Goal: Information Seeking & Learning: Understand process/instructions

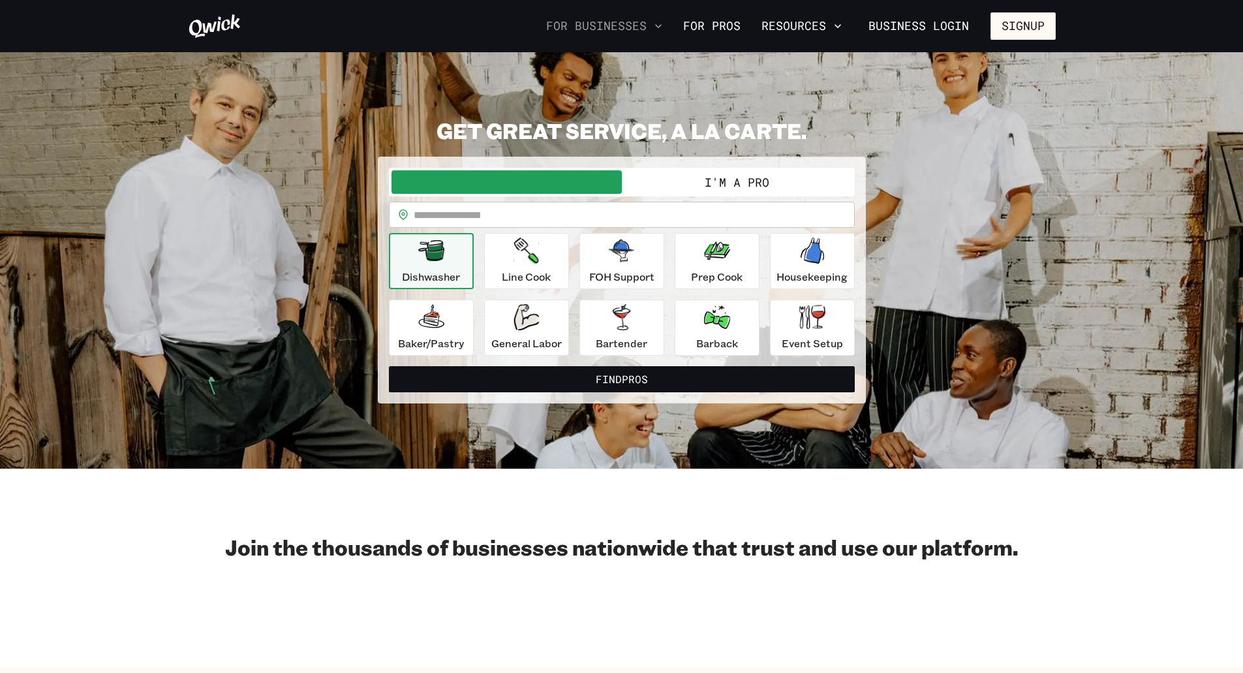
click at [661, 23] on icon "button" at bounding box center [658, 26] width 13 height 13
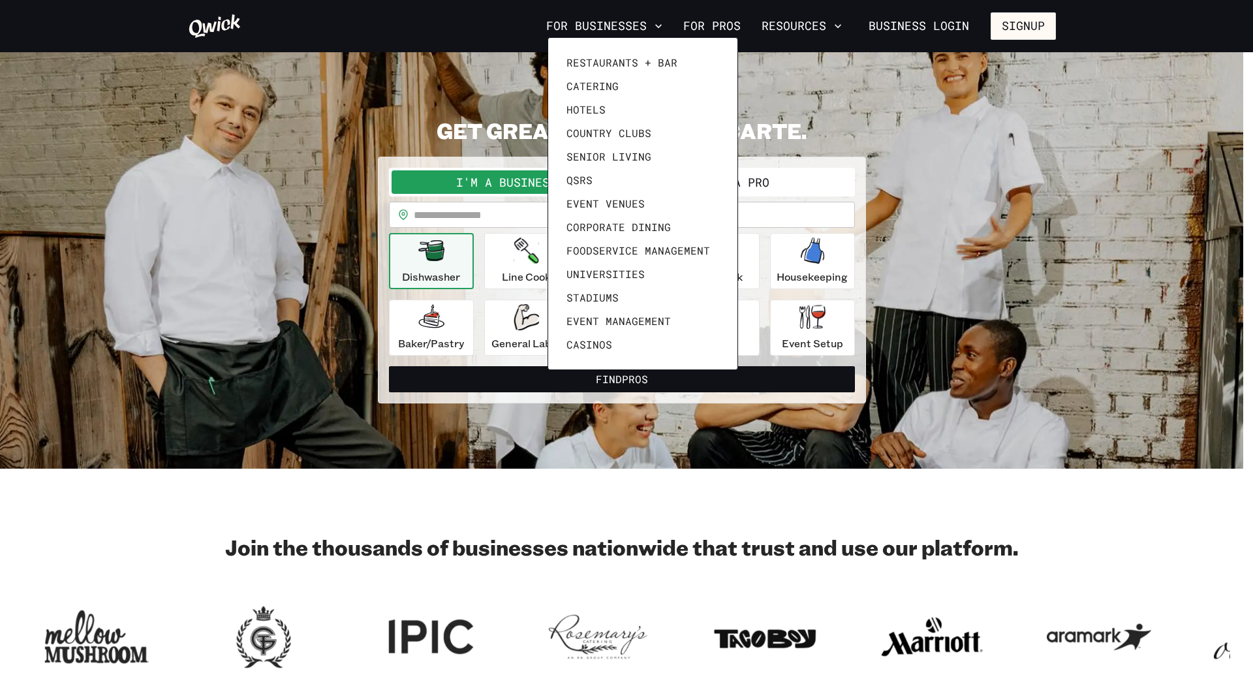
drag, startPoint x: 634, startPoint y: 478, endPoint x: 635, endPoint y: 464, distance: 14.4
click at [635, 473] on div at bounding box center [626, 336] width 1253 height 673
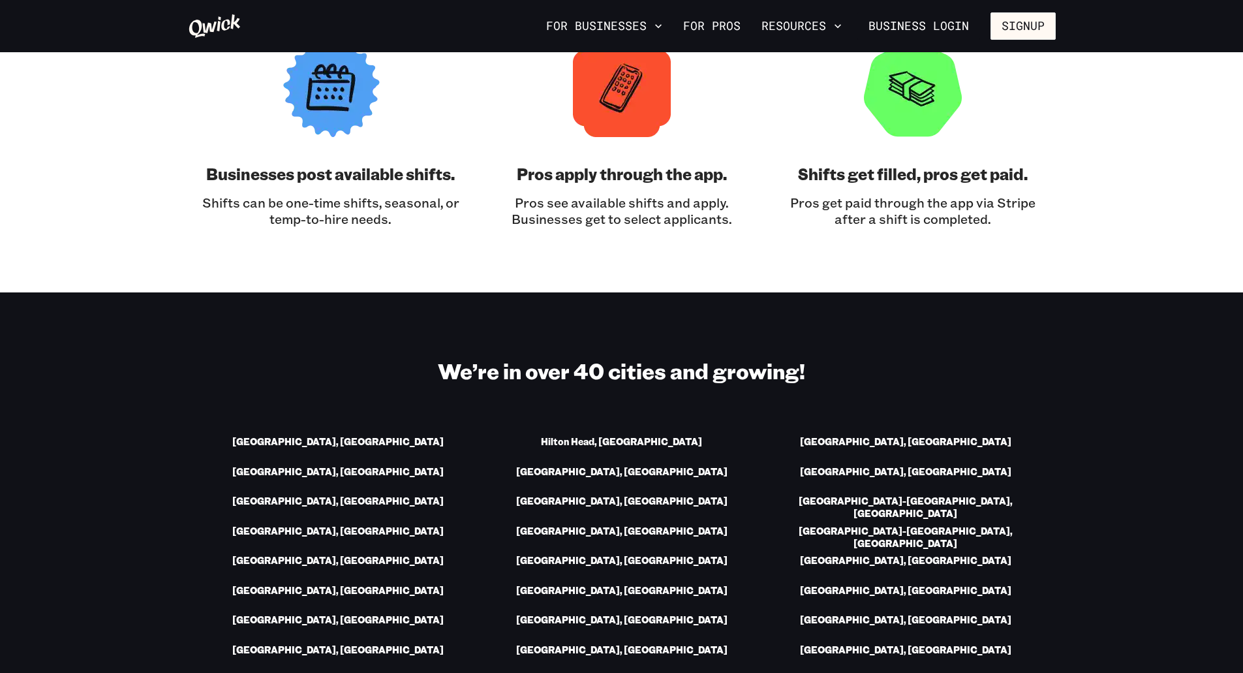
scroll to position [1501, 0]
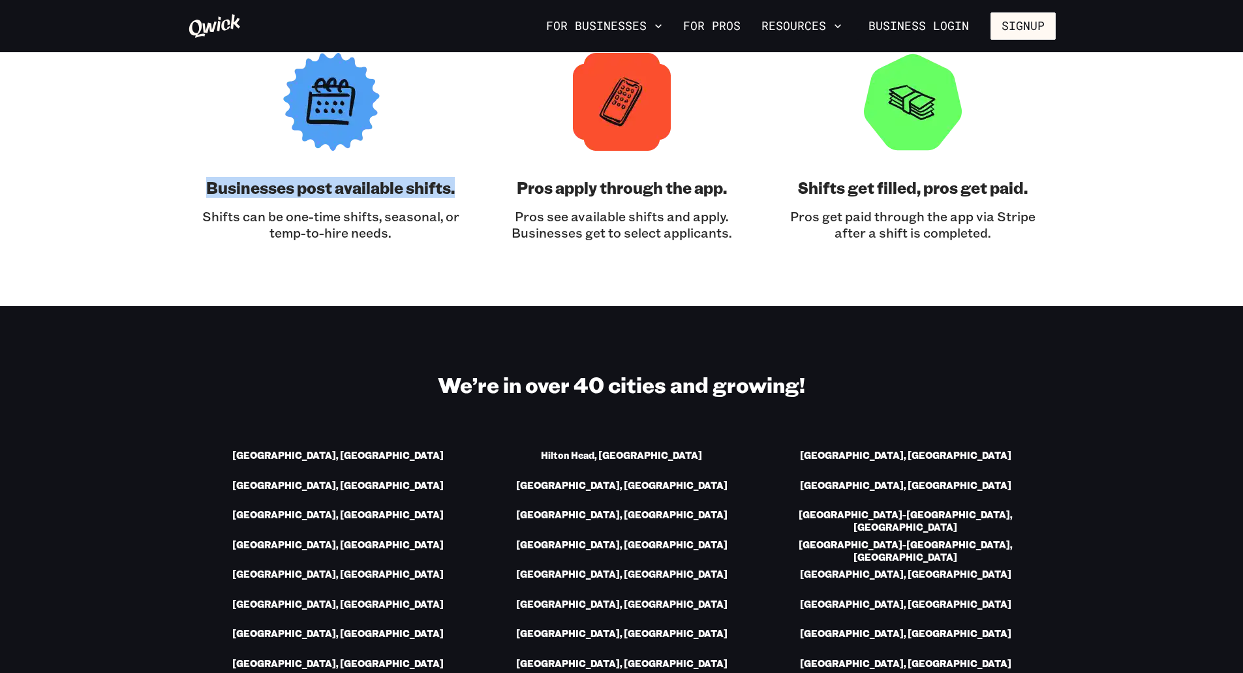
drag, startPoint x: 238, startPoint y: 194, endPoint x: 527, endPoint y: 215, distance: 289.1
click at [470, 185] on div "We’ve connected thousands of hospitality professionals with businesses across t…" at bounding box center [622, 87] width 868 height 305
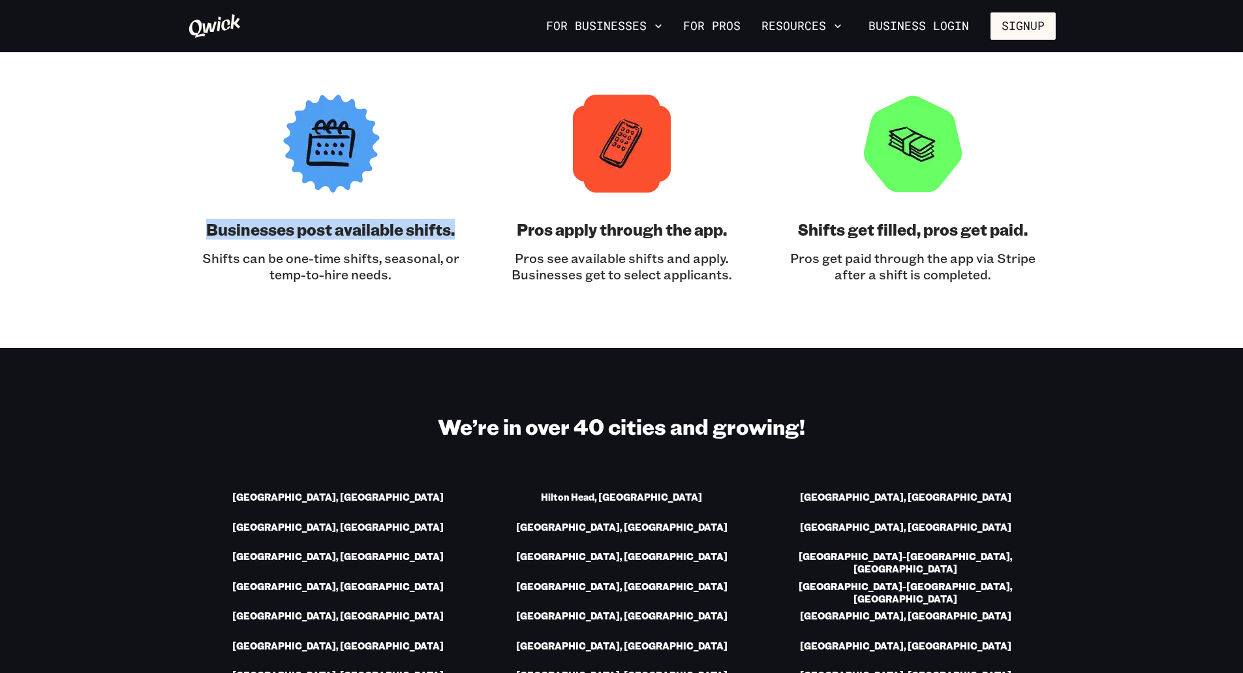
scroll to position [1435, 0]
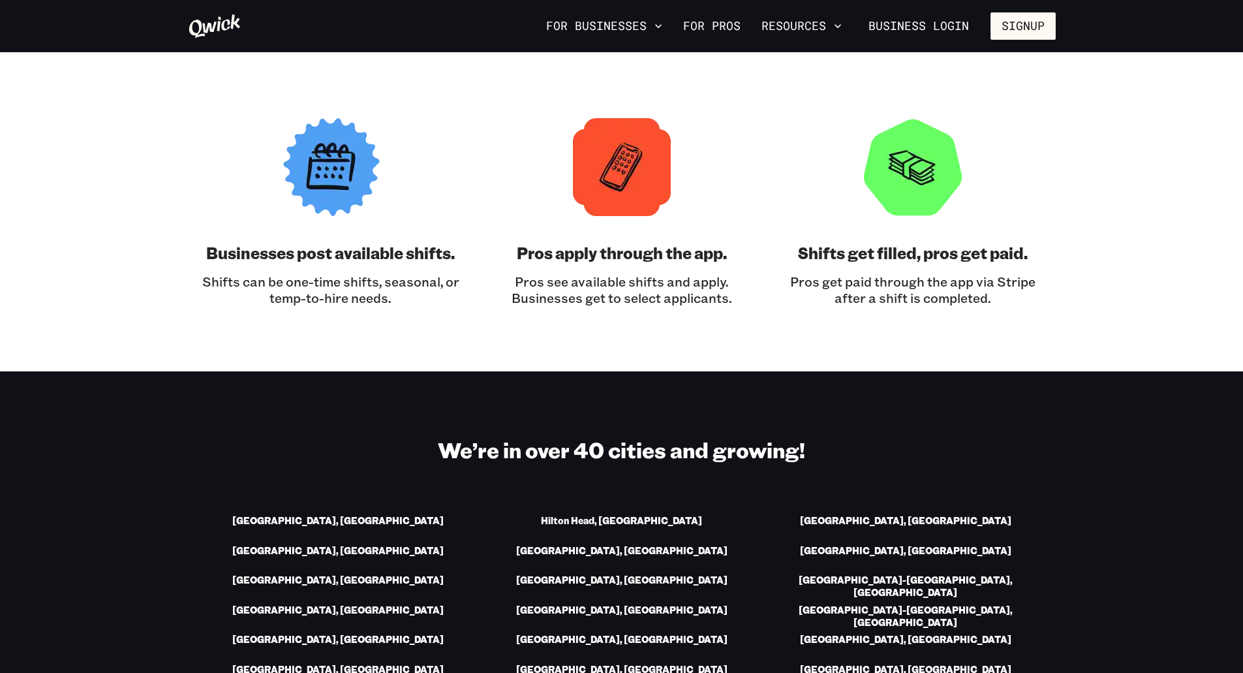
drag, startPoint x: 822, startPoint y: 257, endPoint x: 812, endPoint y: 257, distance: 10.4
click at [820, 257] on h3 "Shifts get filled, pros get paid." at bounding box center [913, 252] width 230 height 21
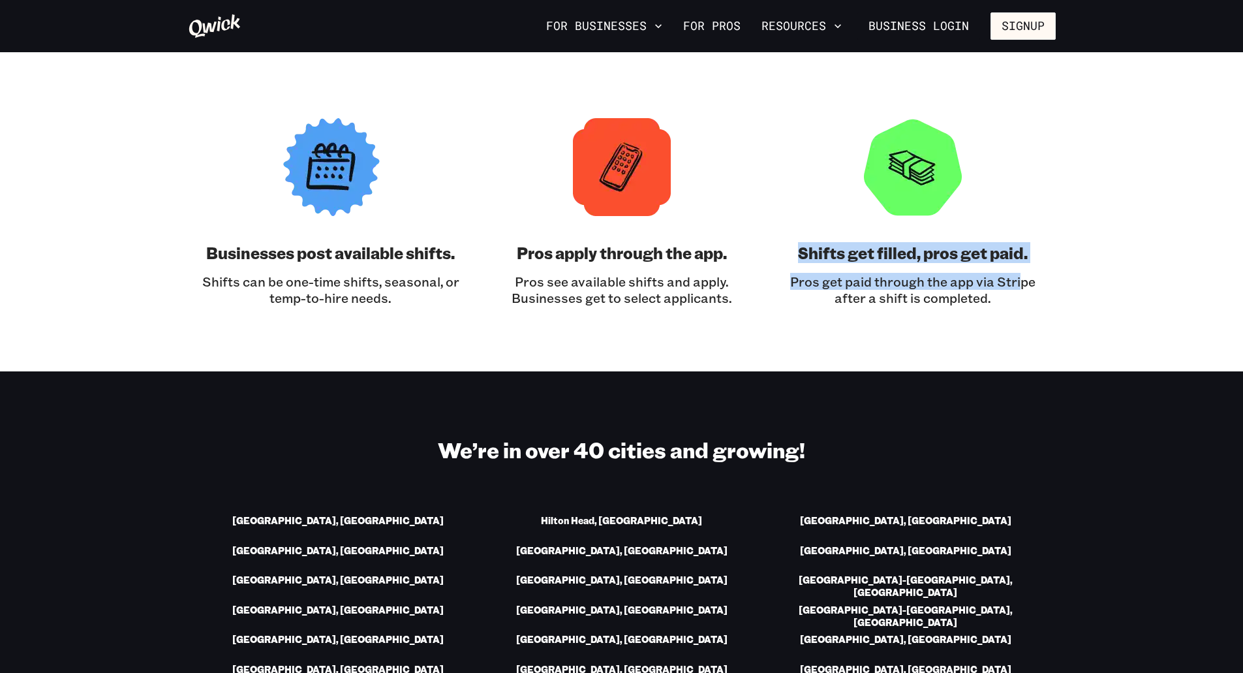
drag, startPoint x: 842, startPoint y: 261, endPoint x: 1022, endPoint y: 285, distance: 181.0
click at [1022, 285] on div "Shifts get filled, pros get paid. Pros get paid through the app via Stripe afte…" at bounding box center [913, 212] width 260 height 188
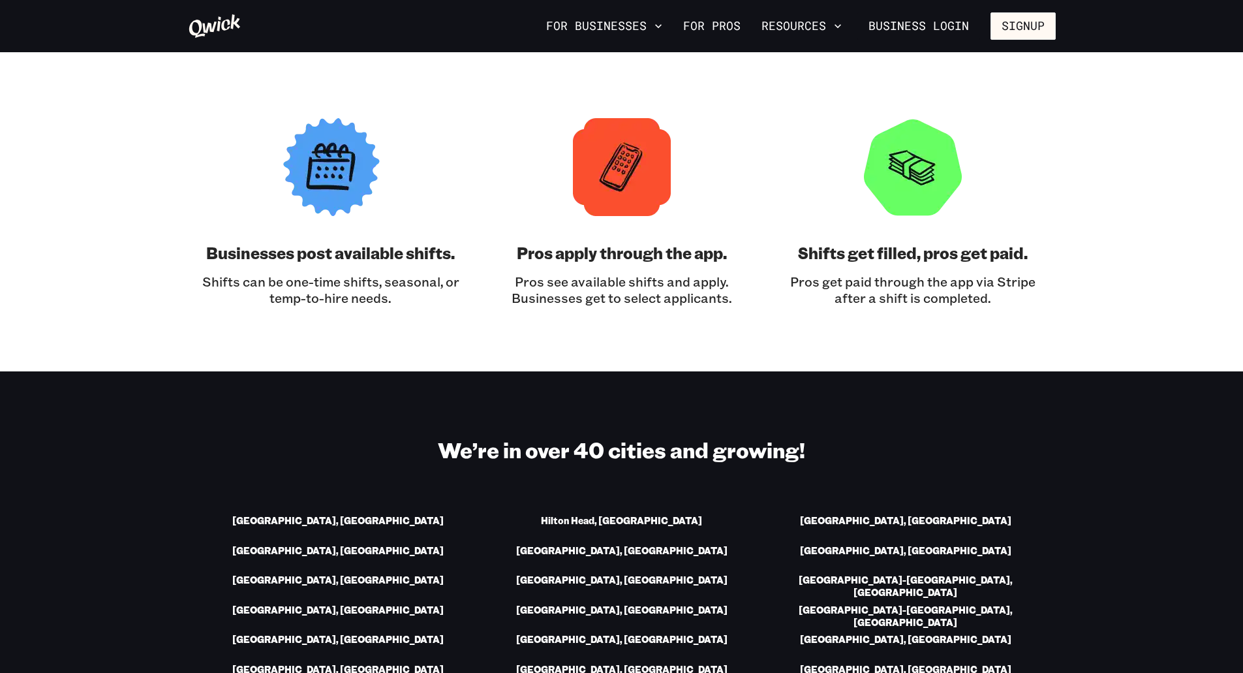
click at [1033, 290] on p "Pros get paid through the app via Stripe after a shift is completed." at bounding box center [913, 289] width 260 height 33
drag, startPoint x: 976, startPoint y: 295, endPoint x: 771, endPoint y: 288, distance: 205.0
click at [771, 288] on div "Businesses post available shifts. Shifts can be one-time shifts, seasonal, or t…" at bounding box center [622, 212] width 842 height 188
drag, startPoint x: 774, startPoint y: 280, endPoint x: 1022, endPoint y: 311, distance: 250.5
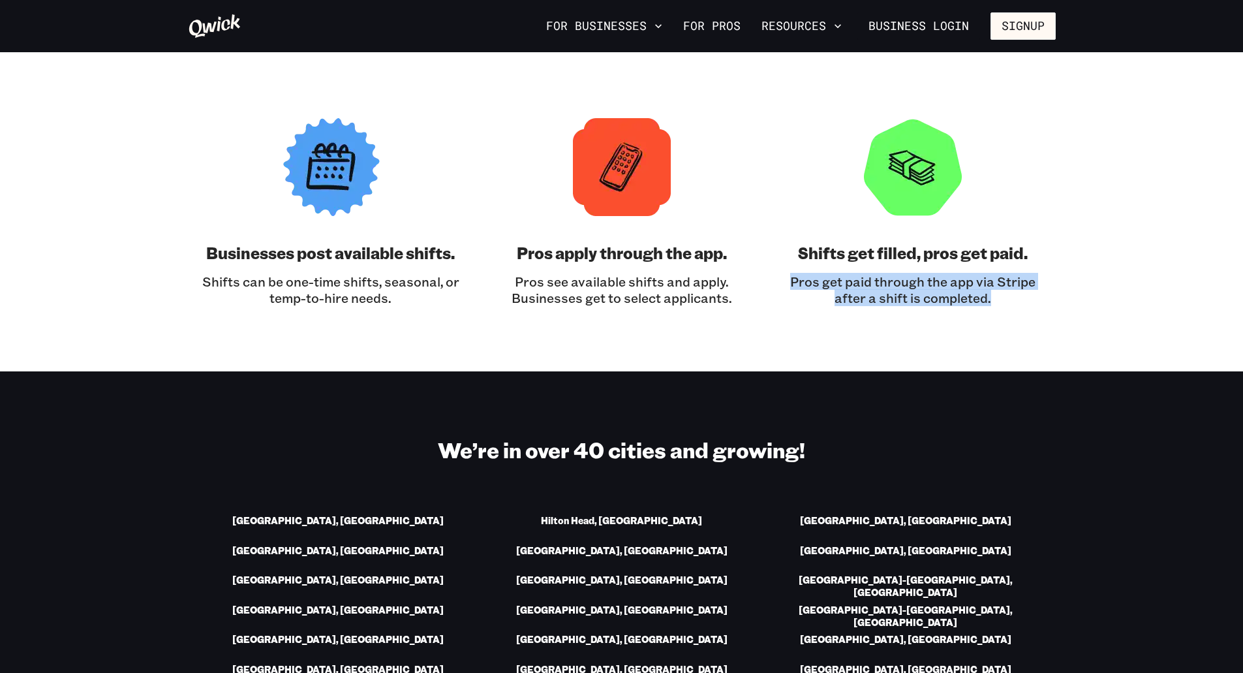
click at [1022, 311] on section "We’ve connected thousands of hospitality professionals with businesses across t…" at bounding box center [621, 153] width 1243 height 436
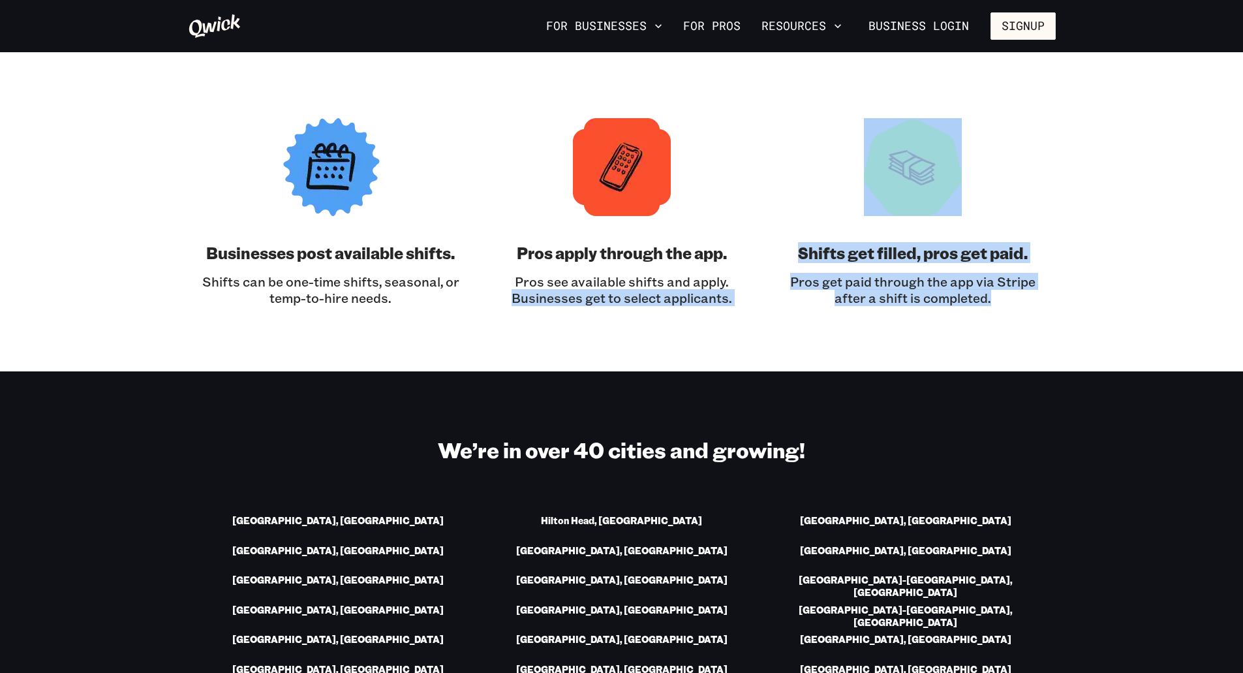
drag, startPoint x: 1021, startPoint y: 307, endPoint x: 754, endPoint y: 276, distance: 269.3
click at [757, 276] on section "We’ve connected thousands of hospitality professionals with businesses across t…" at bounding box center [621, 153] width 1243 height 436
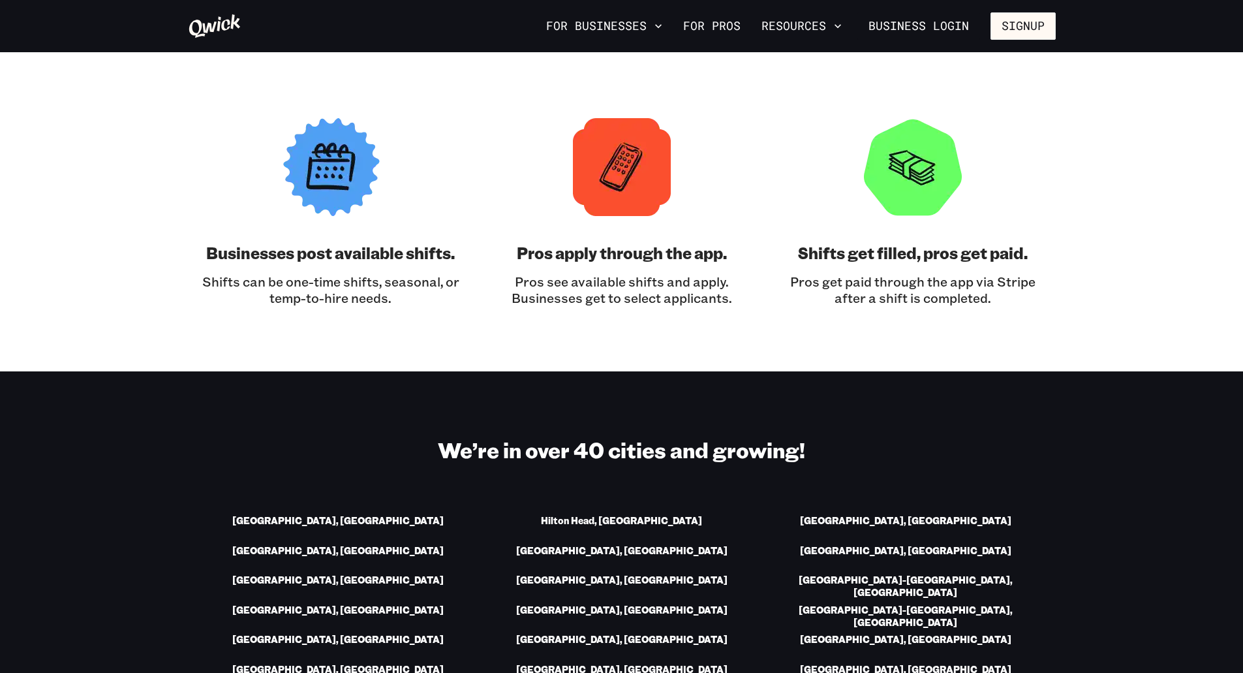
click at [705, 286] on p "Pros see available shifts and apply. Businesses get to select applicants." at bounding box center [622, 289] width 260 height 33
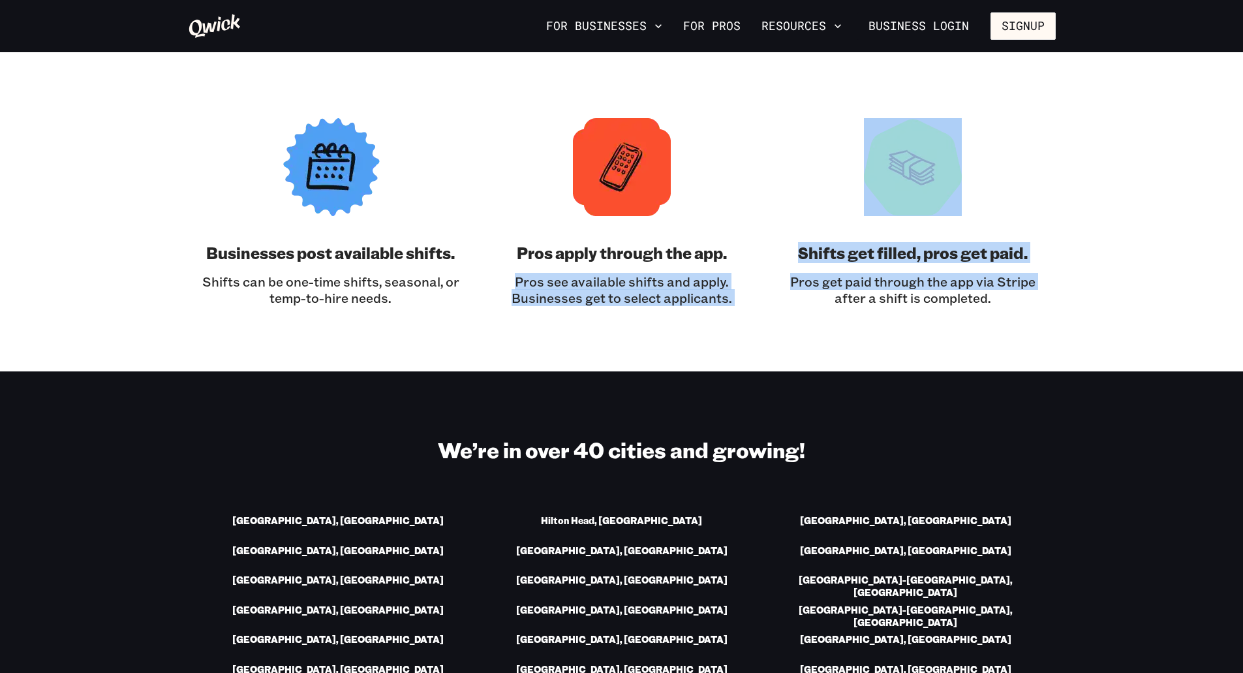
drag, startPoint x: 512, startPoint y: 289, endPoint x: 804, endPoint y: 324, distance: 294.4
click at [804, 324] on section "We’ve connected thousands of hospitality professionals with businesses across t…" at bounding box center [621, 153] width 1243 height 436
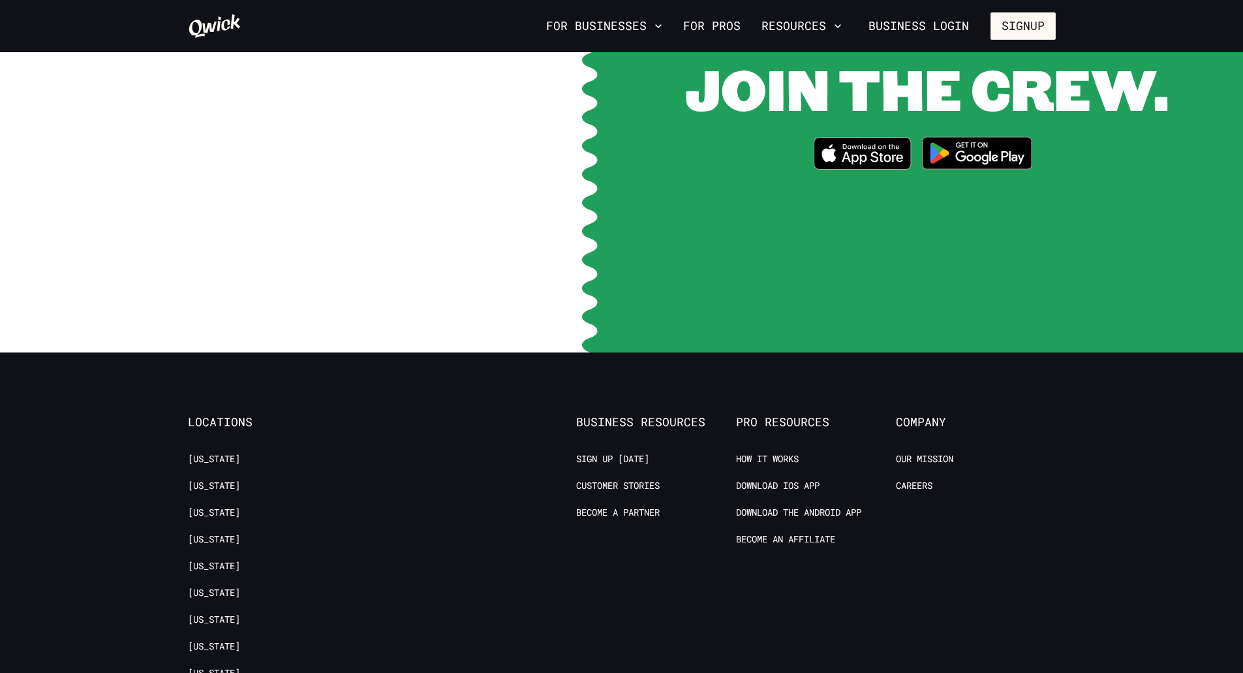
scroll to position [2675, 0]
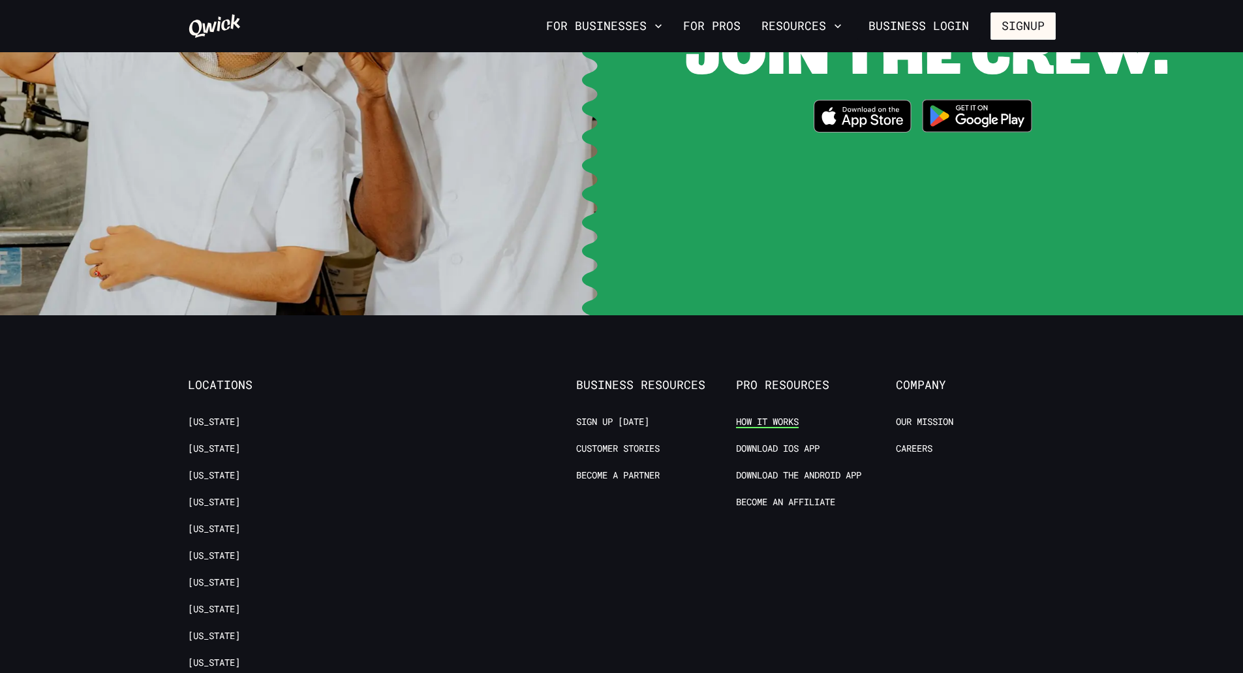
click at [761, 416] on link "How it Works" at bounding box center [767, 422] width 63 height 12
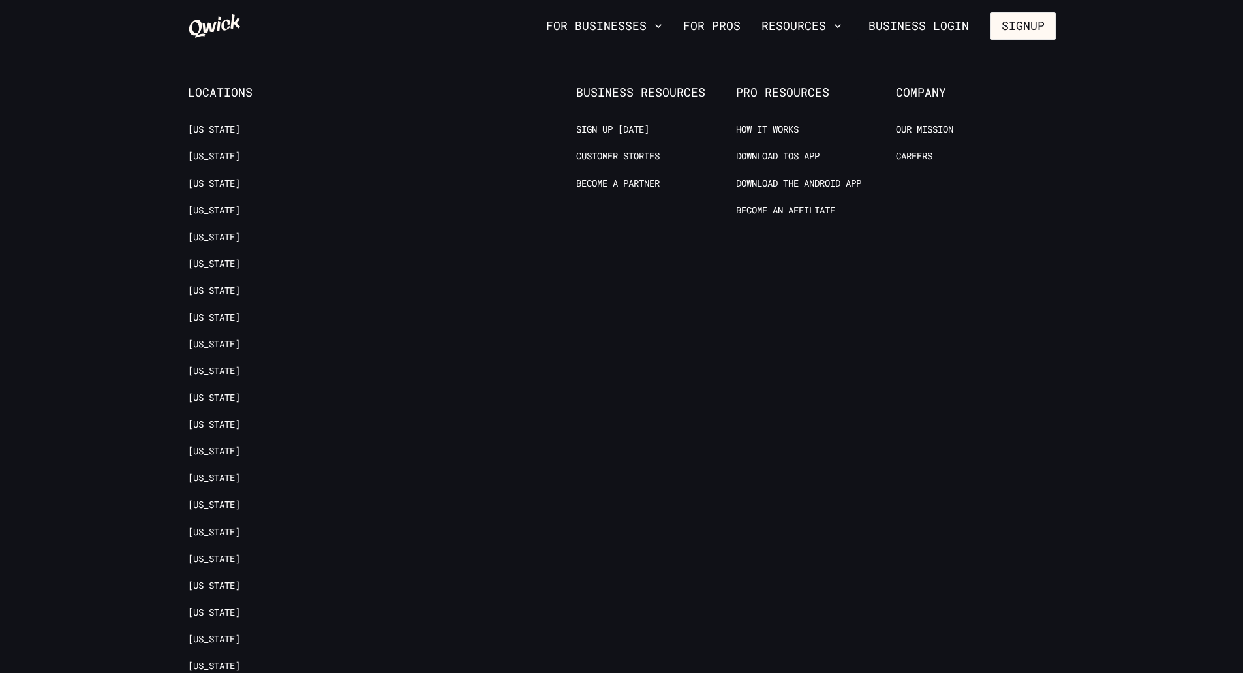
scroll to position [1113, 0]
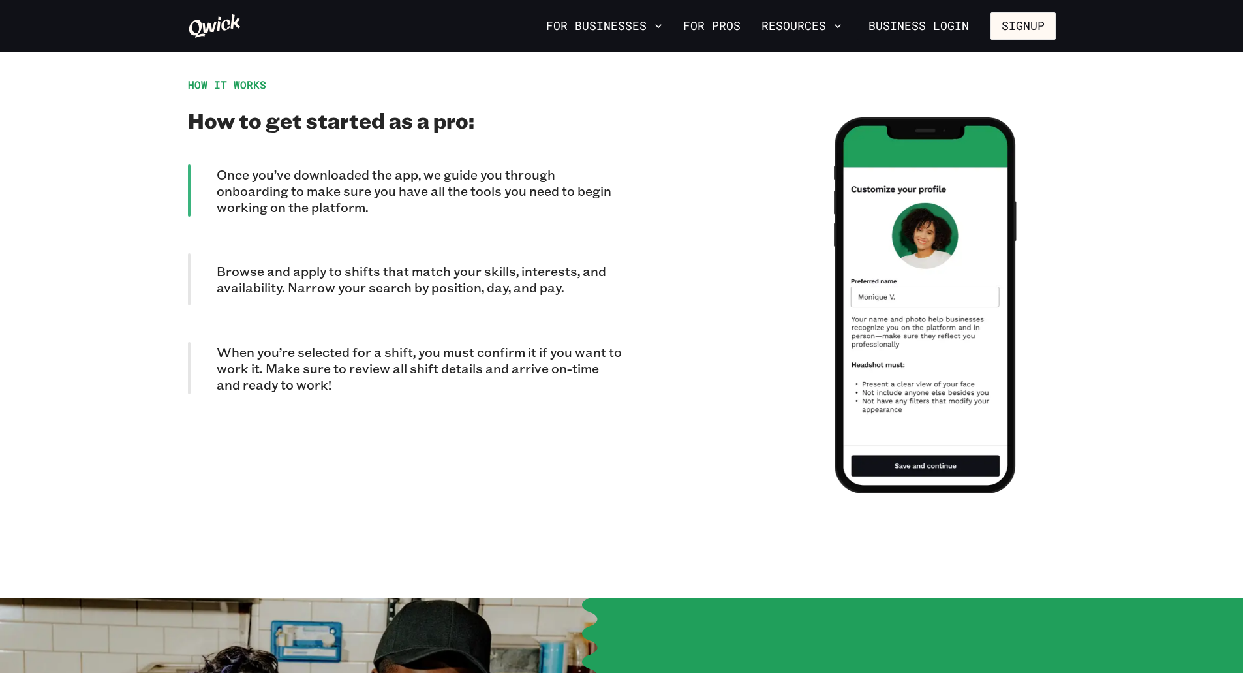
drag, startPoint x: 391, startPoint y: 370, endPoint x: 390, endPoint y: 354, distance: 15.7
click at [389, 358] on p "When you’re selected for a shift, you must confirm it if you want to work it. M…" at bounding box center [419, 368] width 405 height 49
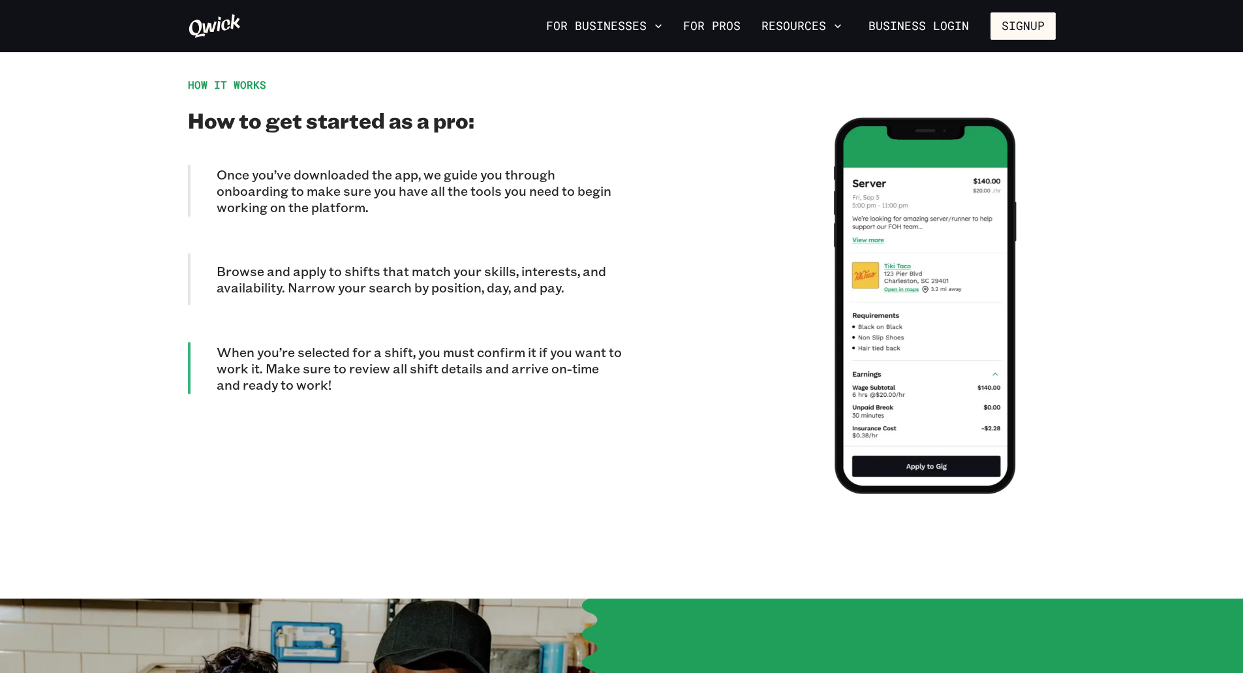
click at [377, 275] on p "Browse and apply to shifts that match your skills, interests, and availability.…" at bounding box center [419, 279] width 405 height 33
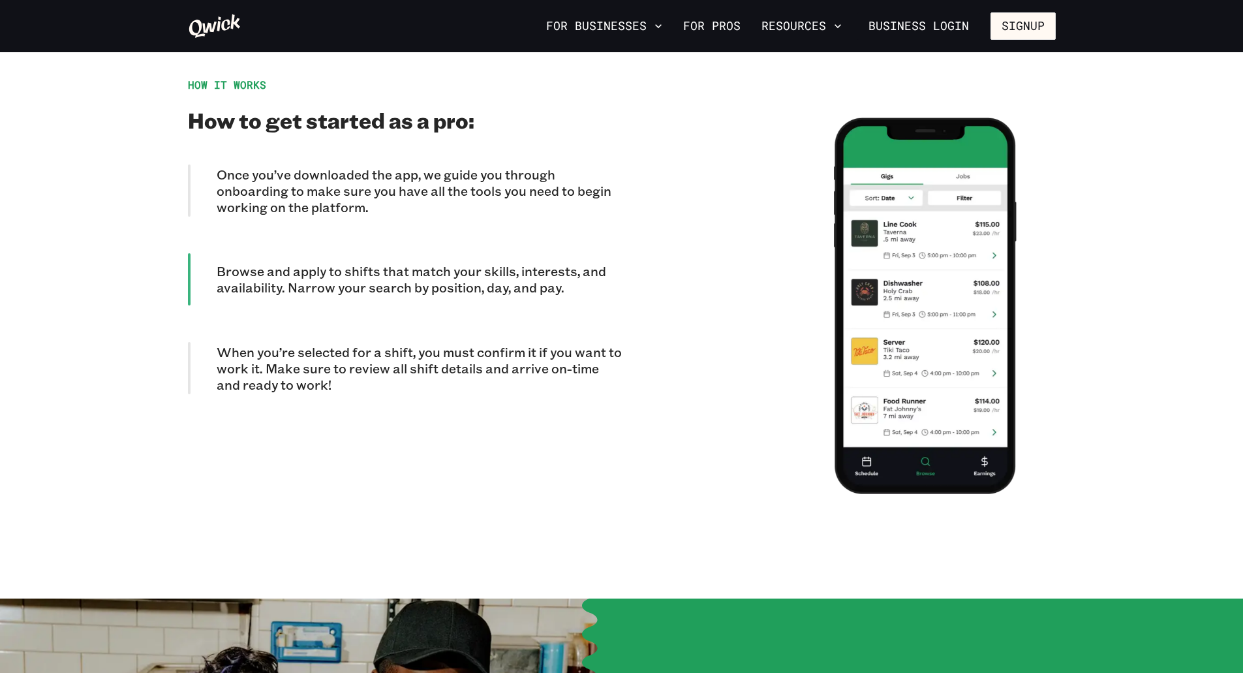
click at [384, 263] on p "Browse and apply to shifts that match your skills, interests, and availability.…" at bounding box center [419, 279] width 405 height 33
click at [405, 321] on div "Once you’ve downloaded the app, we guide you through onboarding to make sure yo…" at bounding box center [405, 279] width 434 height 230
click at [388, 344] on p "When you’re selected for a shift, you must confirm it if you want to work it. M…" at bounding box center [419, 368] width 405 height 49
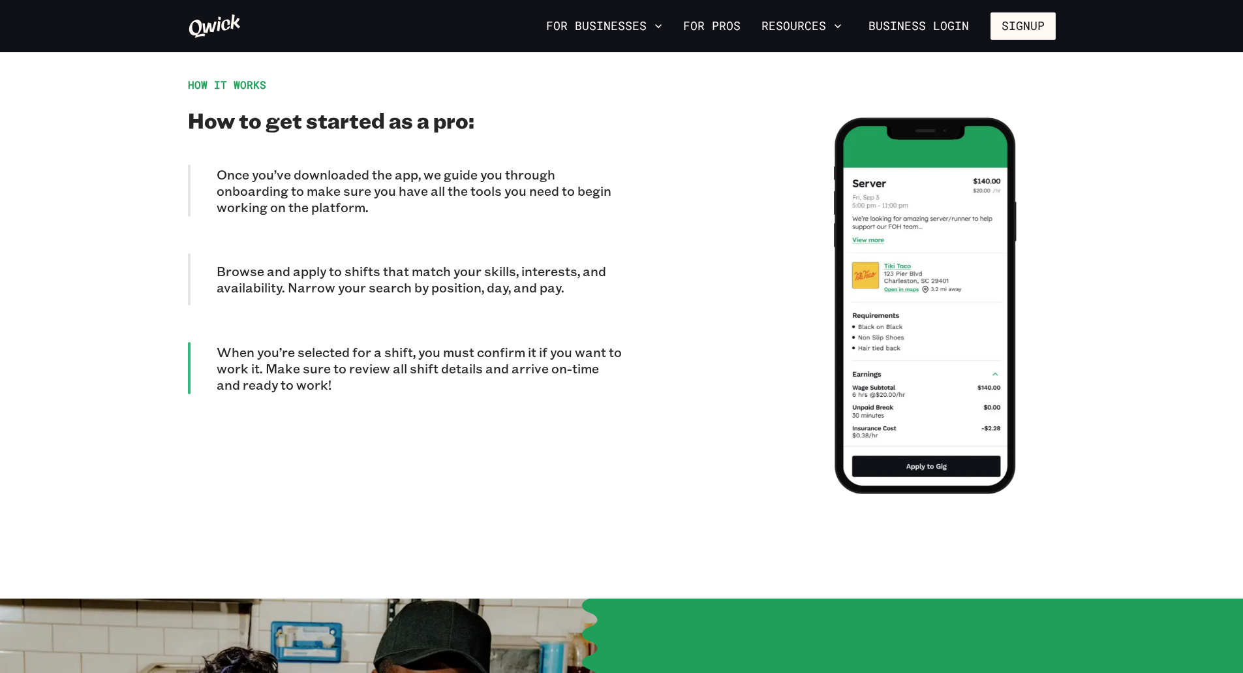
click at [394, 263] on p "Browse and apply to shifts that match your skills, interests, and availability.…" at bounding box center [419, 279] width 405 height 33
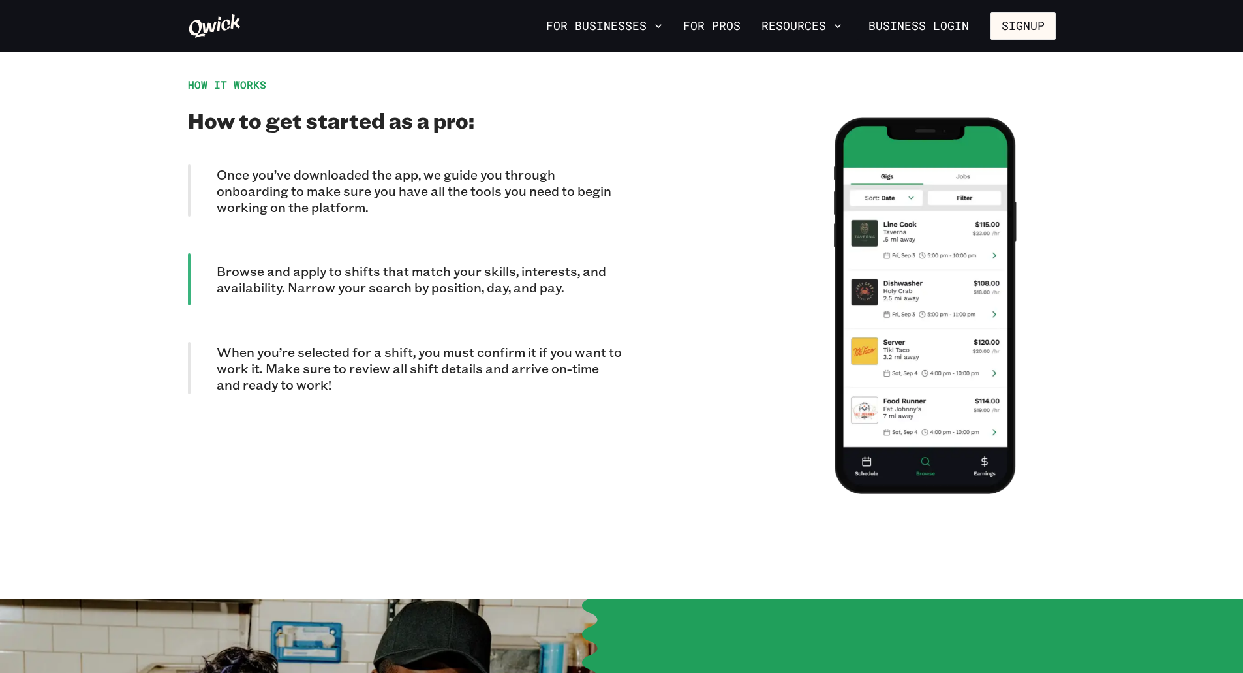
click at [386, 174] on p "Once you’ve downloaded the app, we guide you through onboarding to make sure yo…" at bounding box center [419, 190] width 405 height 49
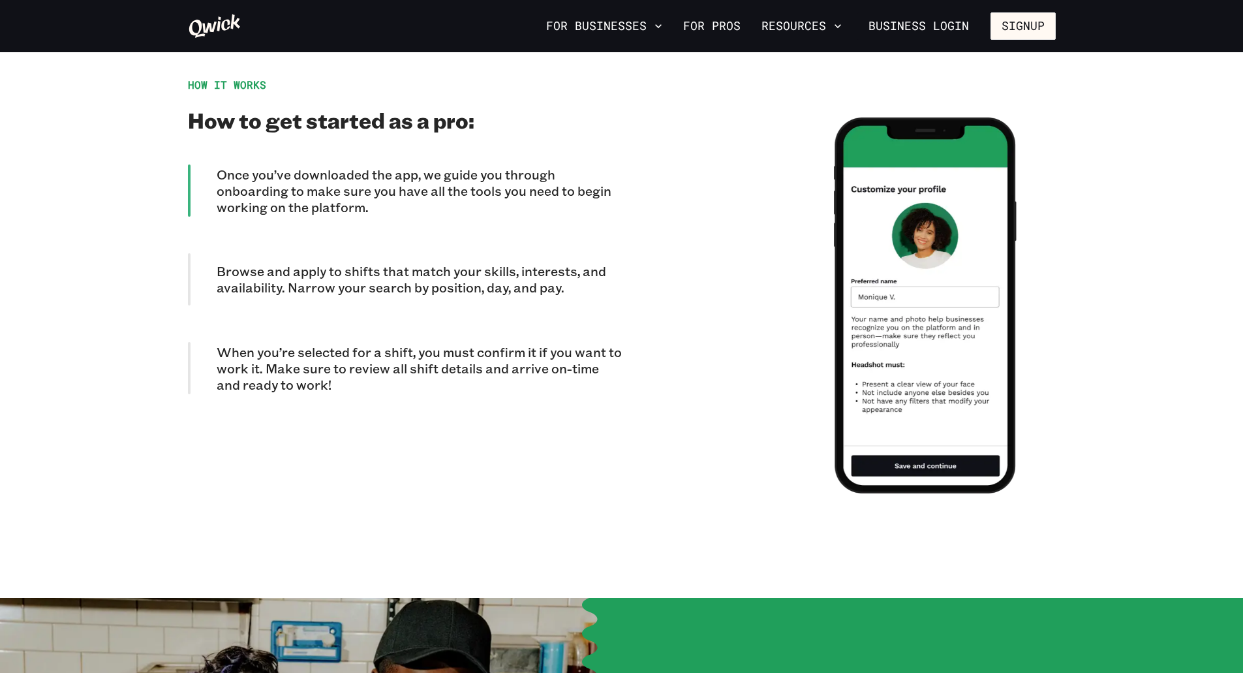
click at [418, 263] on p "Browse and apply to shifts that match your skills, interests, and availability.…" at bounding box center [419, 279] width 405 height 33
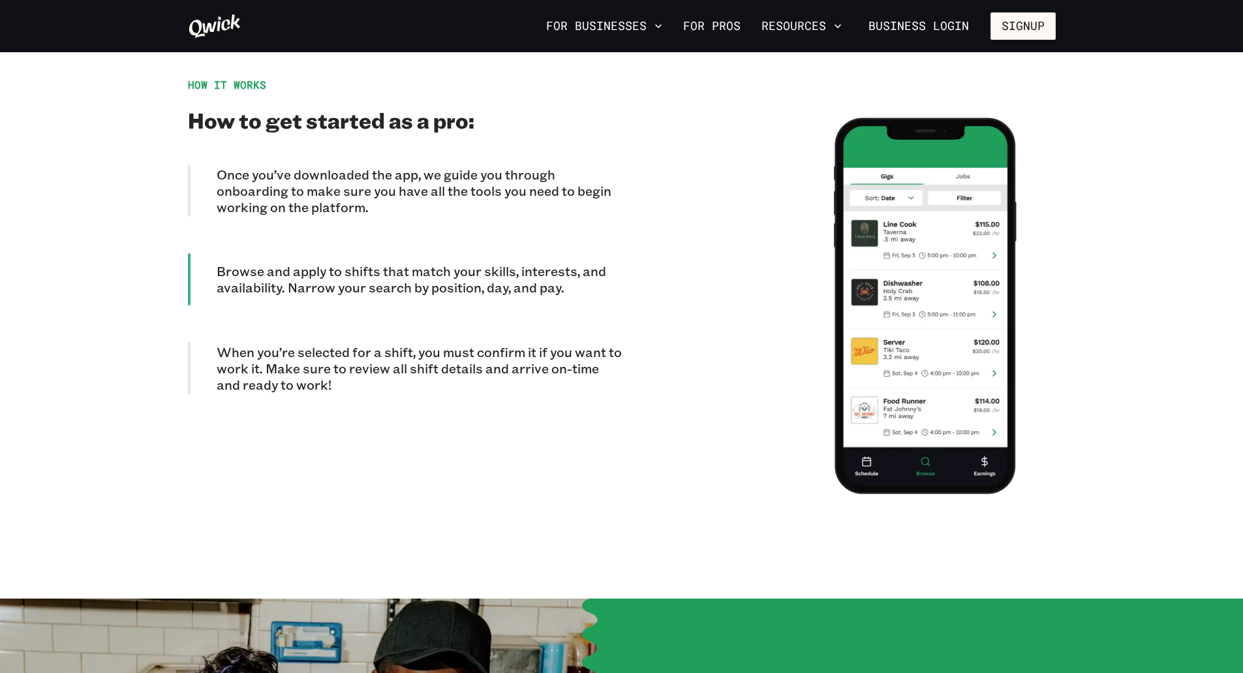
click at [450, 344] on p "When you’re selected for a shift, you must confirm it if you want to work it. M…" at bounding box center [419, 368] width 405 height 49
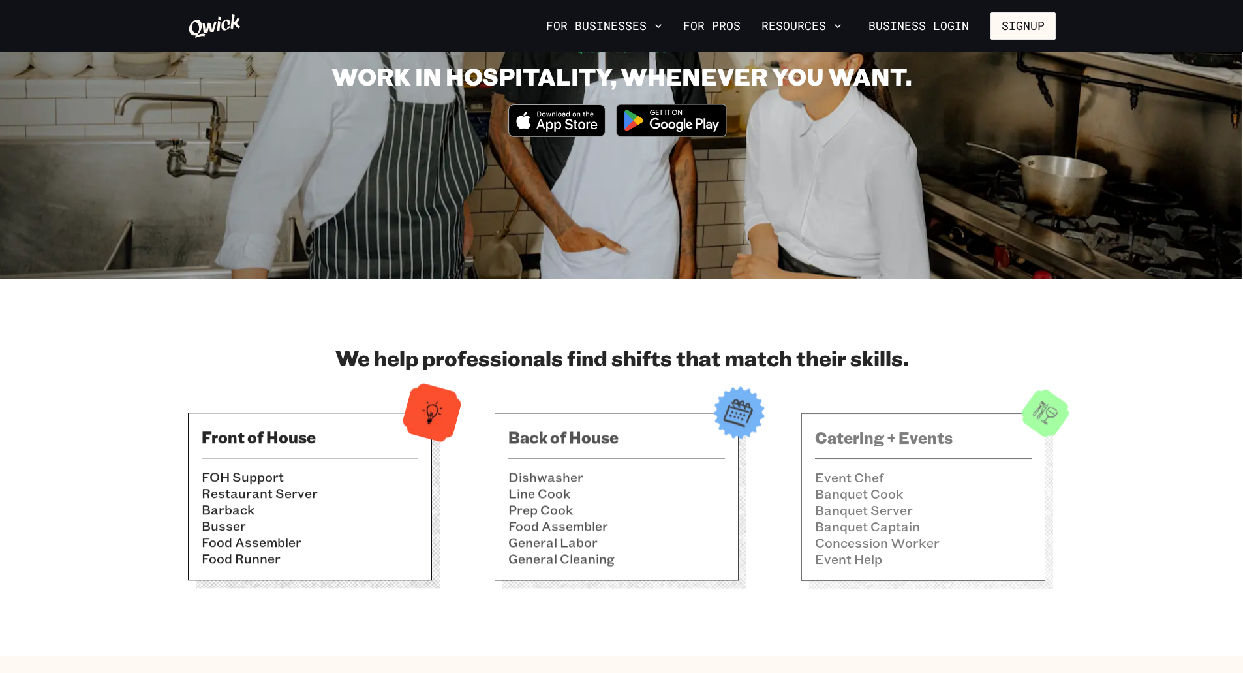
scroll to position [326, 0]
